Goal: Obtain resource: Download file/media

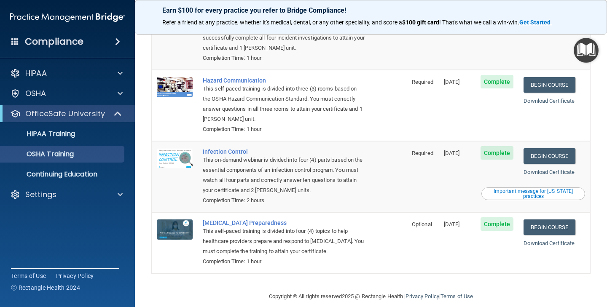
scroll to position [106, 0]
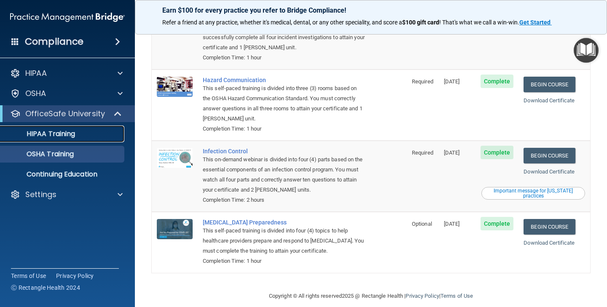
click at [86, 134] on div "HIPAA Training" at bounding box center [62, 134] width 115 height 8
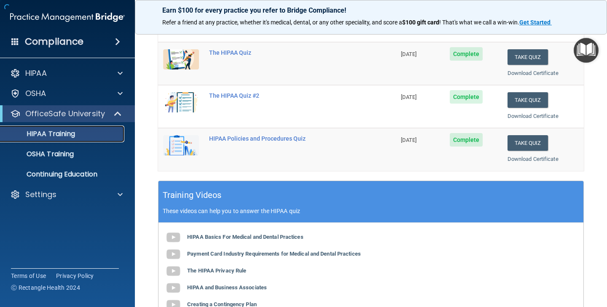
scroll to position [327, 0]
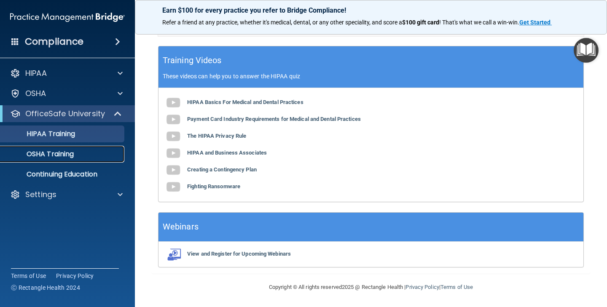
click at [37, 151] on p "OSHA Training" at bounding box center [39, 154] width 68 height 8
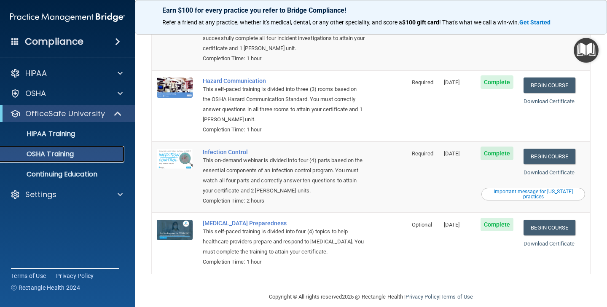
scroll to position [106, 0]
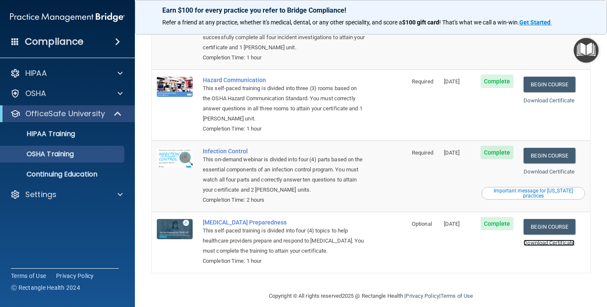
click at [535, 240] on link "Download Certificate" at bounding box center [549, 243] width 51 height 6
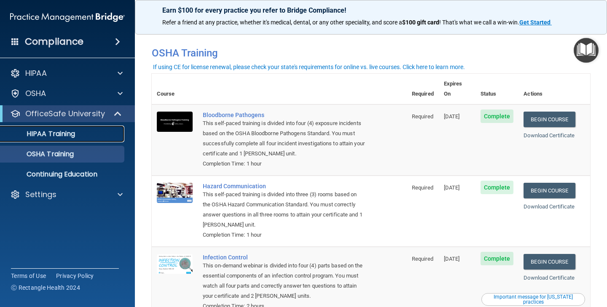
click at [64, 141] on link "HIPAA Training" at bounding box center [58, 134] width 133 height 17
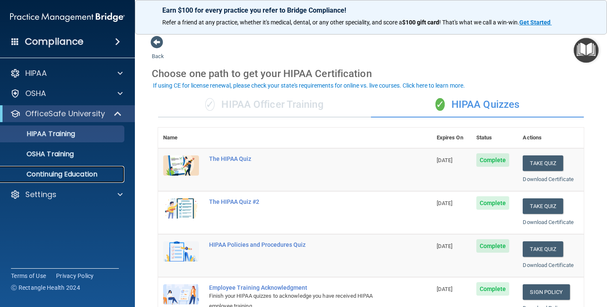
click at [66, 173] on p "Continuing Education" at bounding box center [62, 174] width 115 height 8
